Goal: Find specific page/section: Find specific page/section

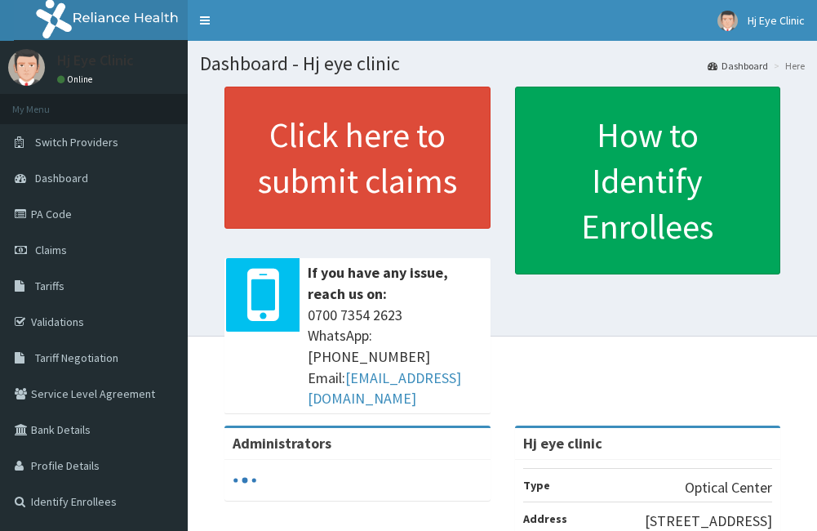
click at [60, 321] on link "Validations" at bounding box center [94, 322] width 188 height 36
click at [58, 214] on link "PA Code" at bounding box center [94, 214] width 188 height 36
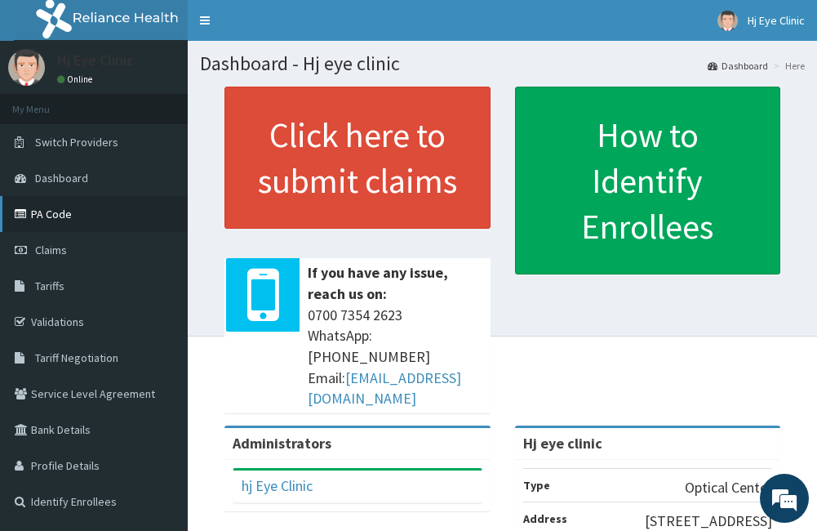
click at [54, 213] on link "PA Code" at bounding box center [94, 214] width 188 height 36
click at [47, 216] on link "PA Code" at bounding box center [94, 214] width 188 height 36
